Goal: Book appointment/travel/reservation

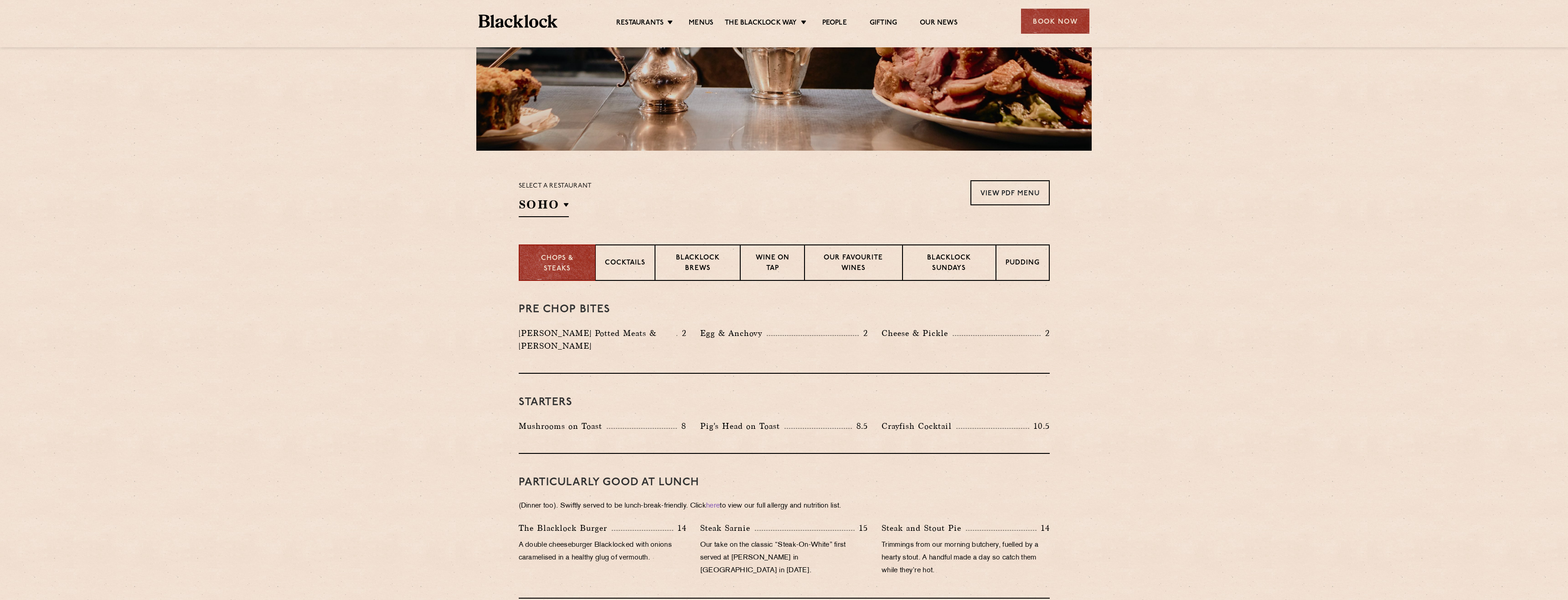
scroll to position [178, 0]
click at [564, 210] on h2 "SOHO" at bounding box center [544, 207] width 50 height 21
click at [569, 319] on p "Canary Wharf" at bounding box center [564, 315] width 60 height 9
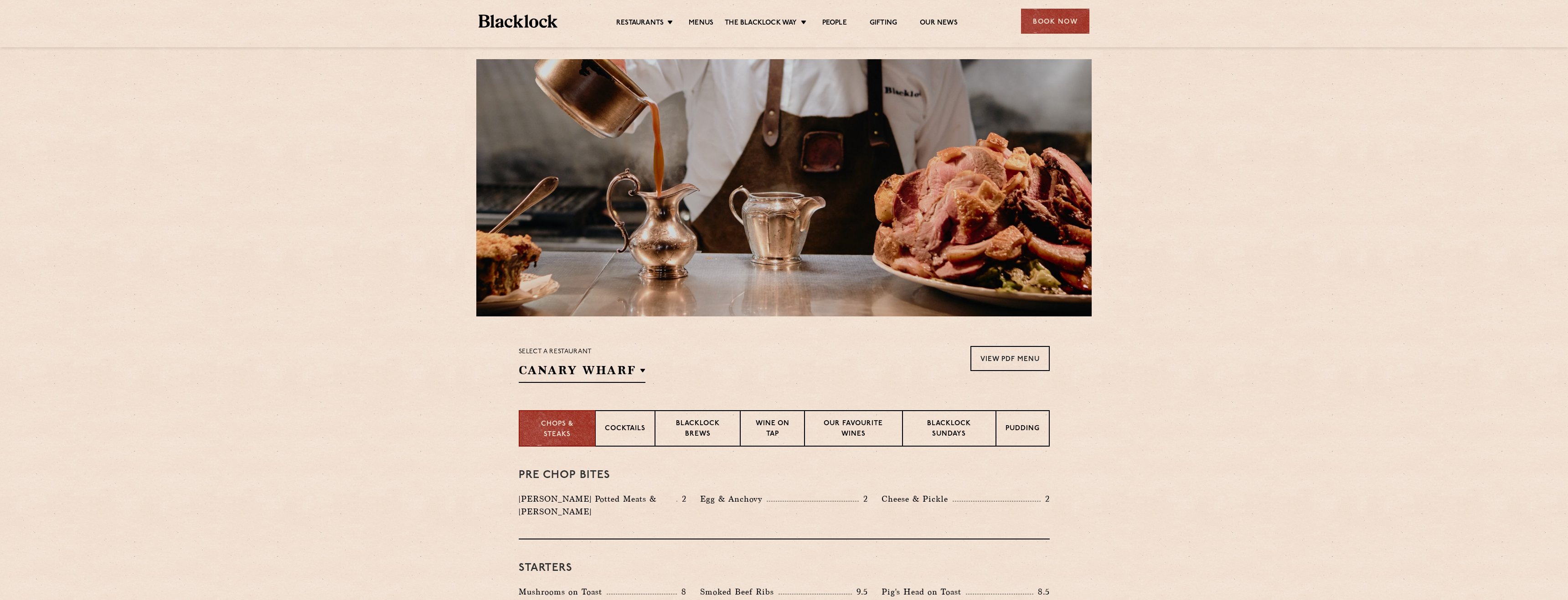
scroll to position [0, 0]
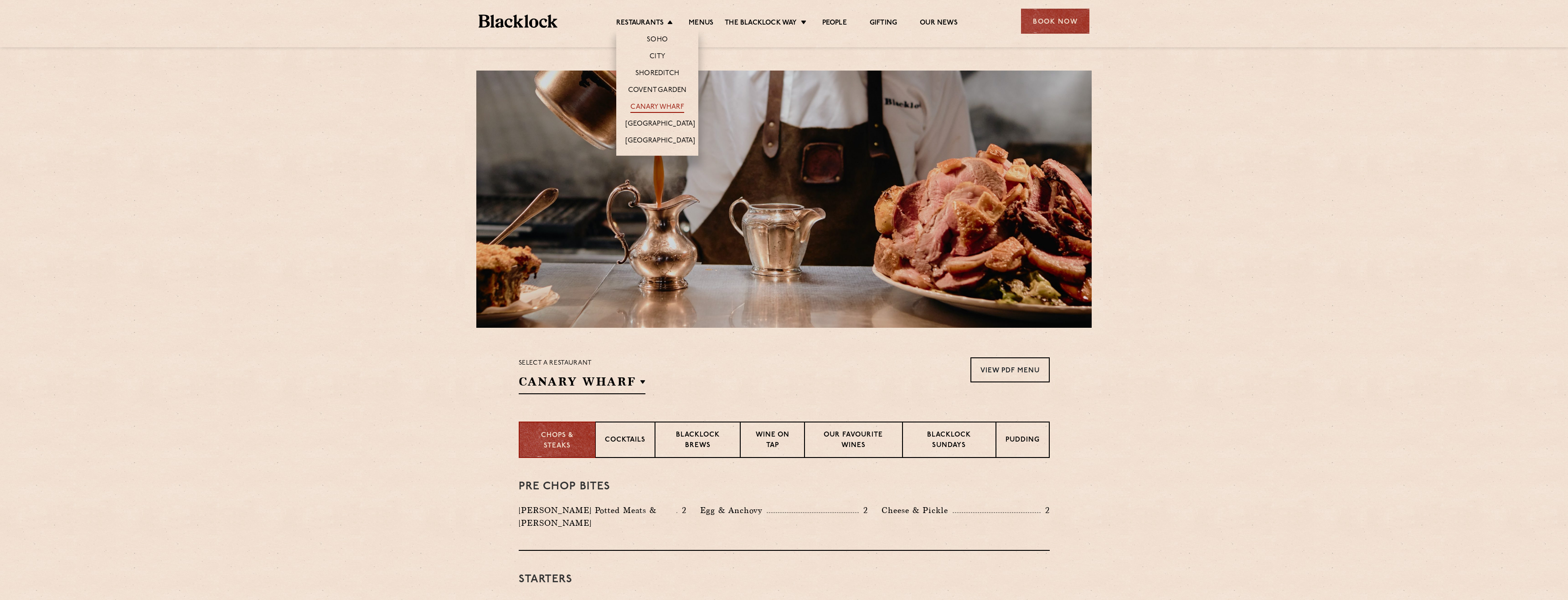
click at [668, 108] on link "Canary Wharf" at bounding box center [656, 107] width 53 height 10
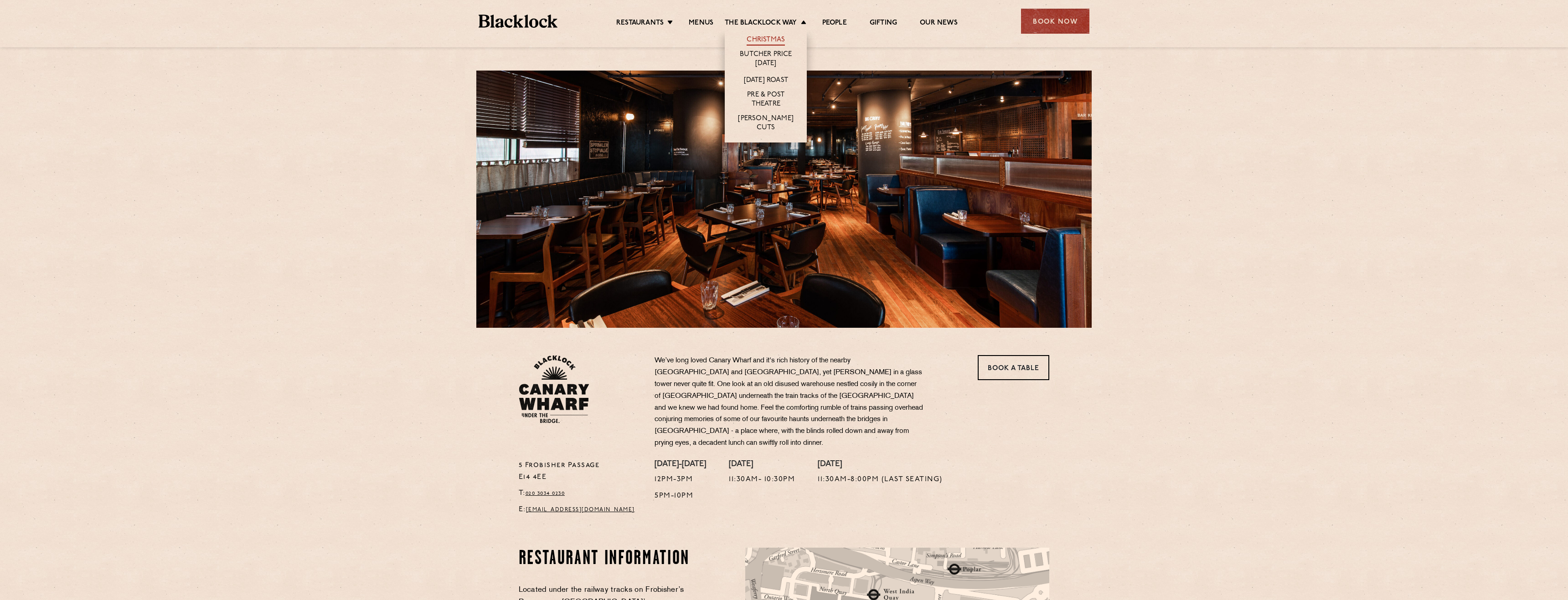
click at [768, 41] on link "Christmas" at bounding box center [765, 40] width 38 height 10
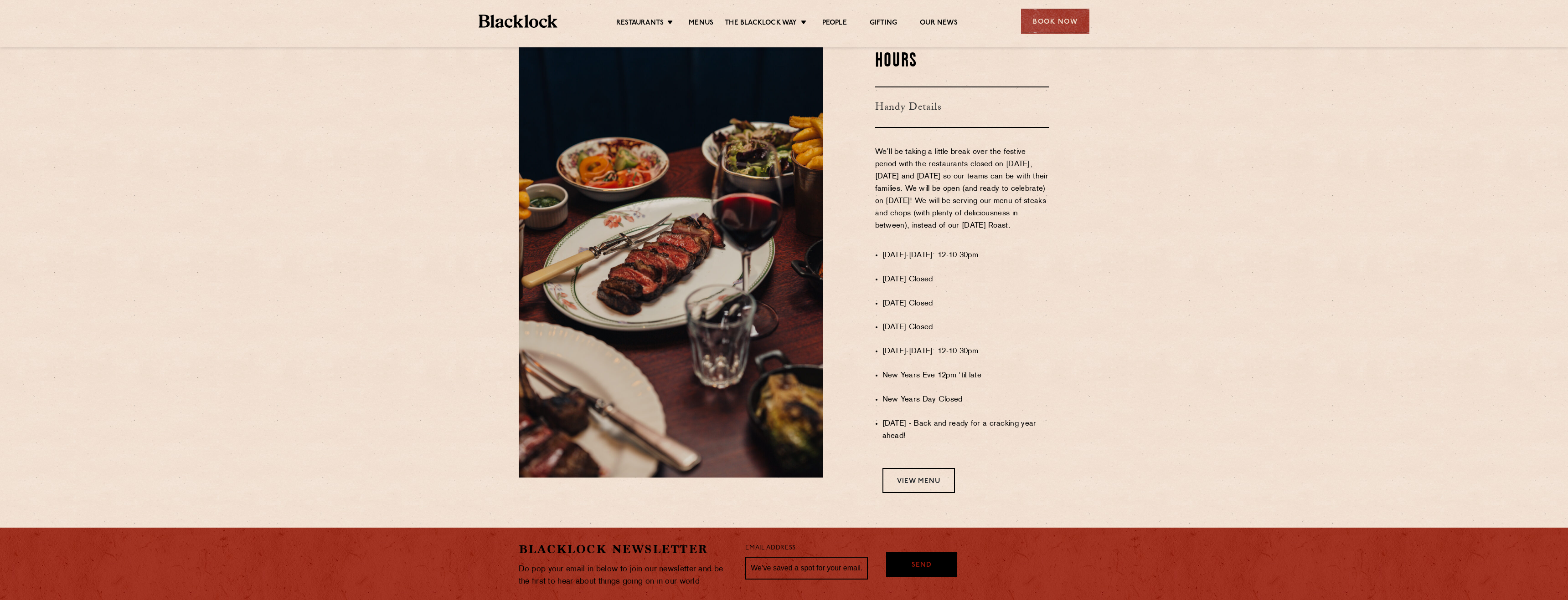
scroll to position [488, 0]
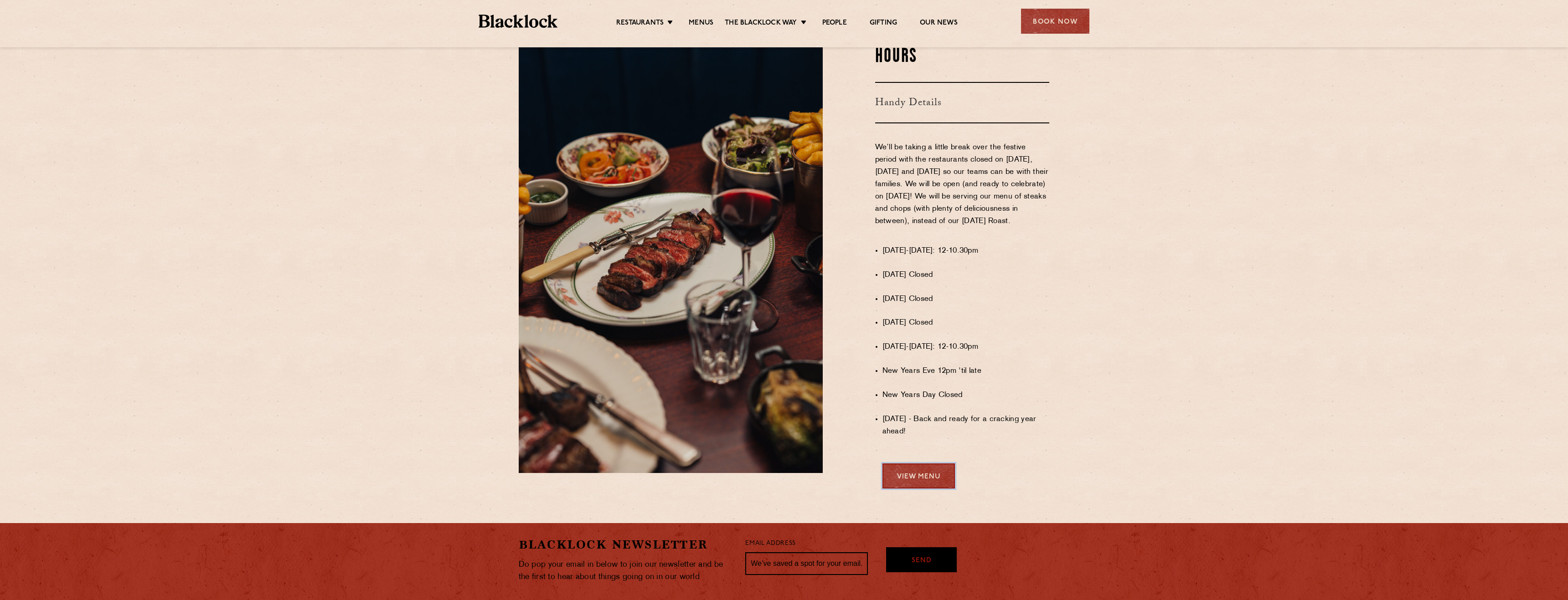
click at [898, 474] on link "View Menu" at bounding box center [919, 476] width 73 height 25
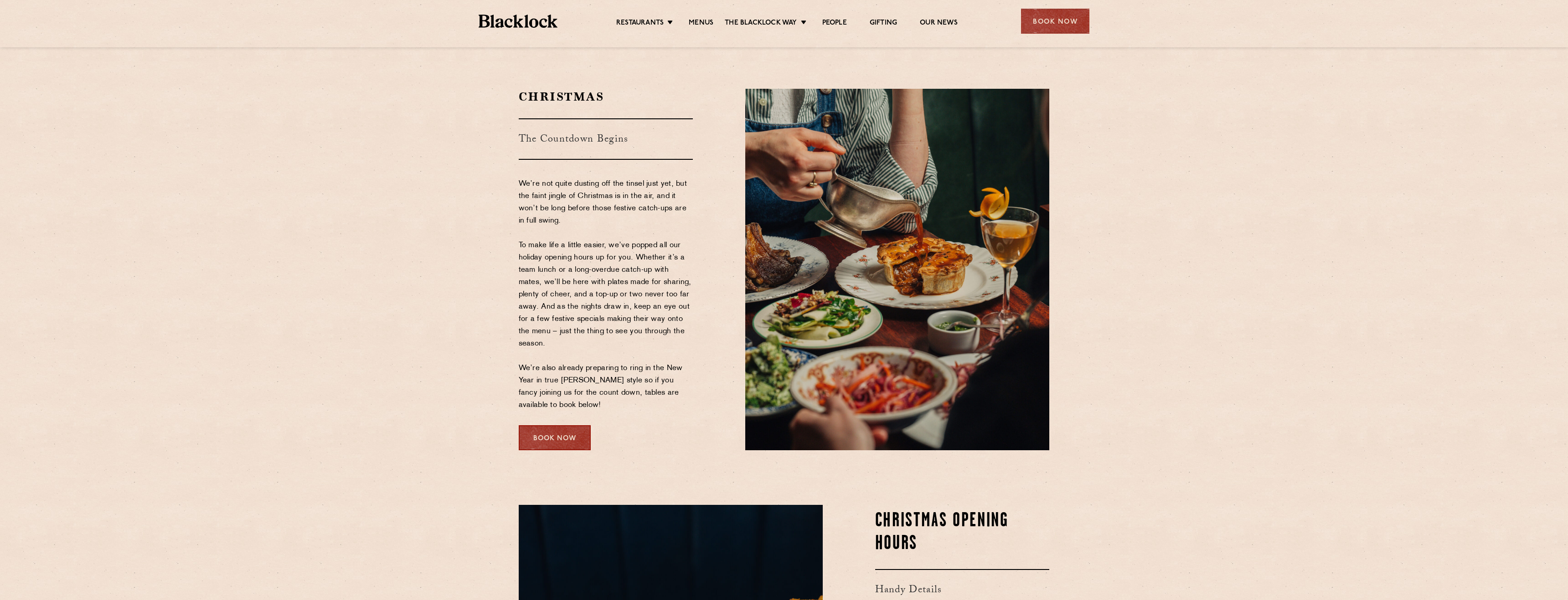
click at [544, 436] on div "Book Now" at bounding box center [554, 437] width 72 height 25
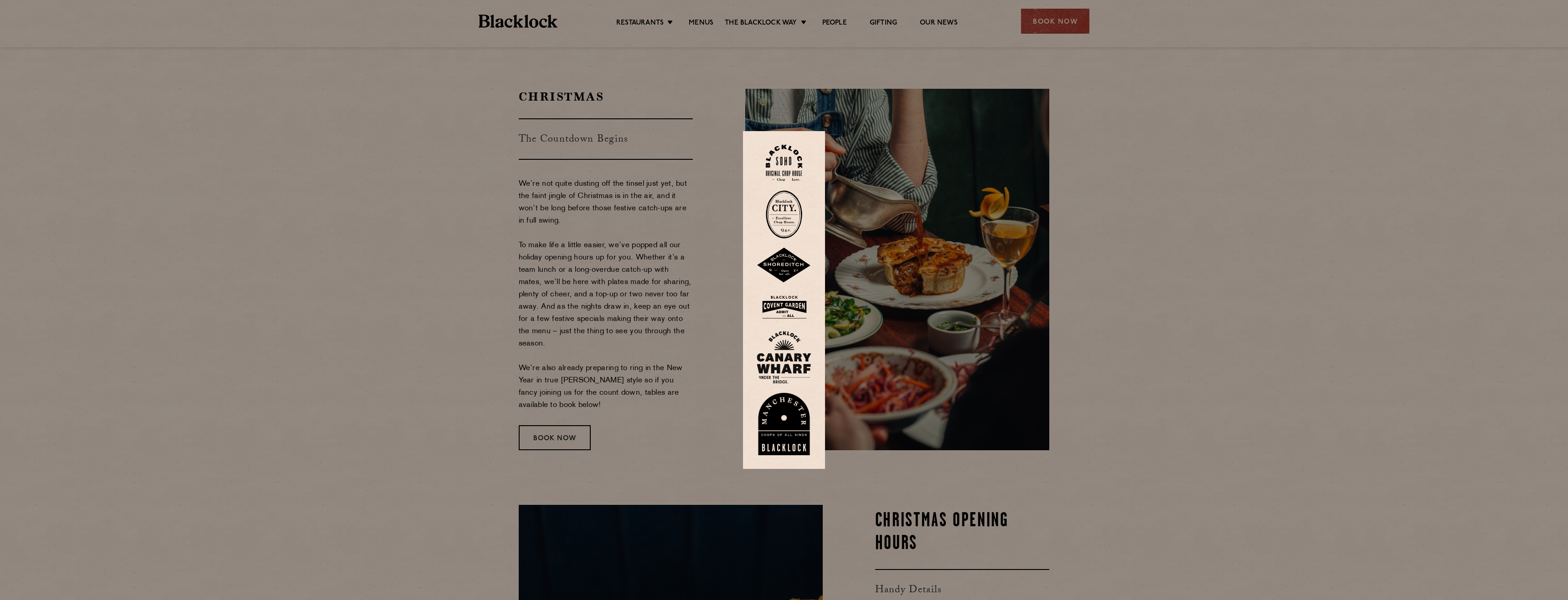
click at [779, 360] on img at bounding box center [784, 357] width 54 height 53
